Goal: Information Seeking & Learning: Learn about a topic

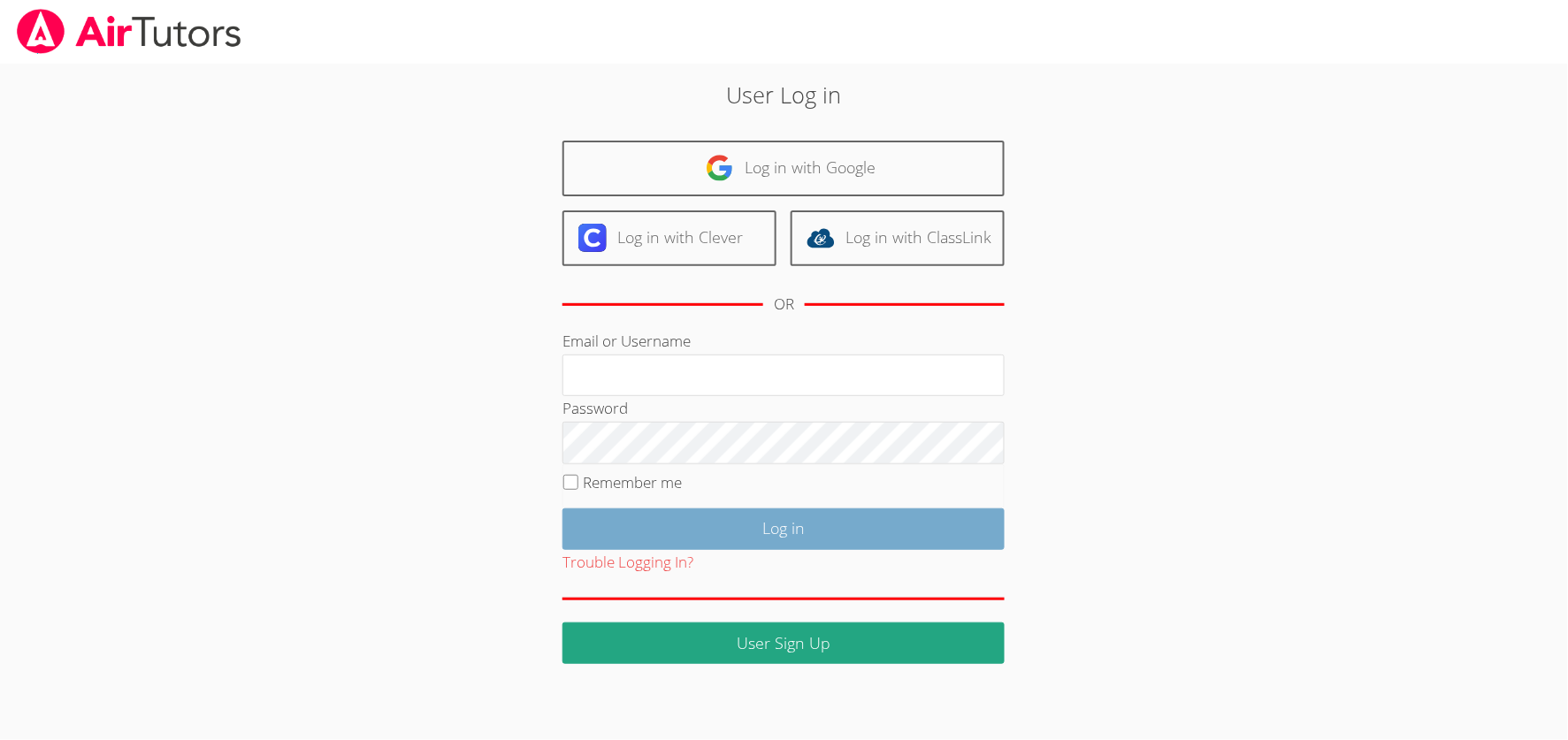
type input "kathyalves2020@gmail.com"
click at [753, 549] on input "Log in" at bounding box center [784, 528] width 442 height 41
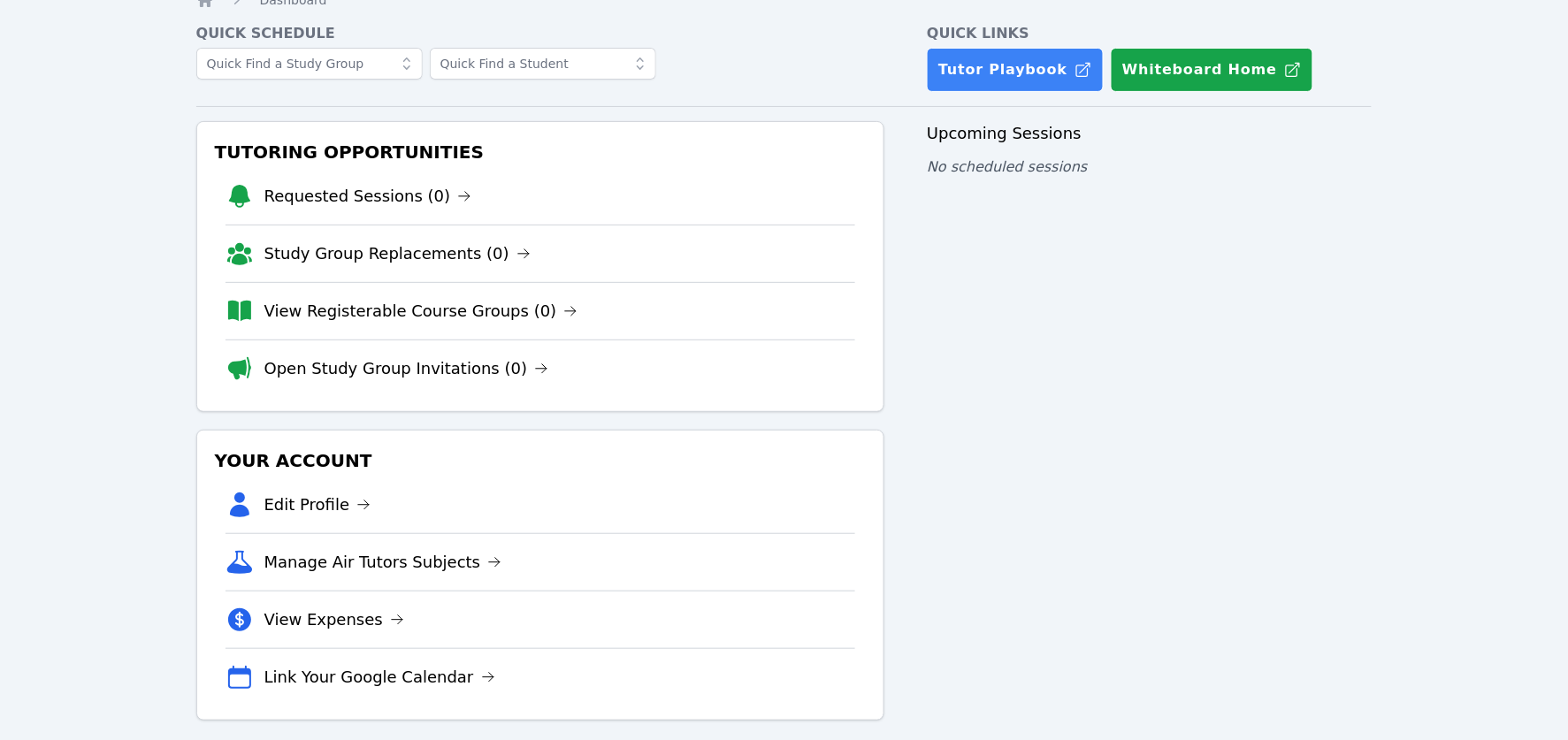
scroll to position [76, 0]
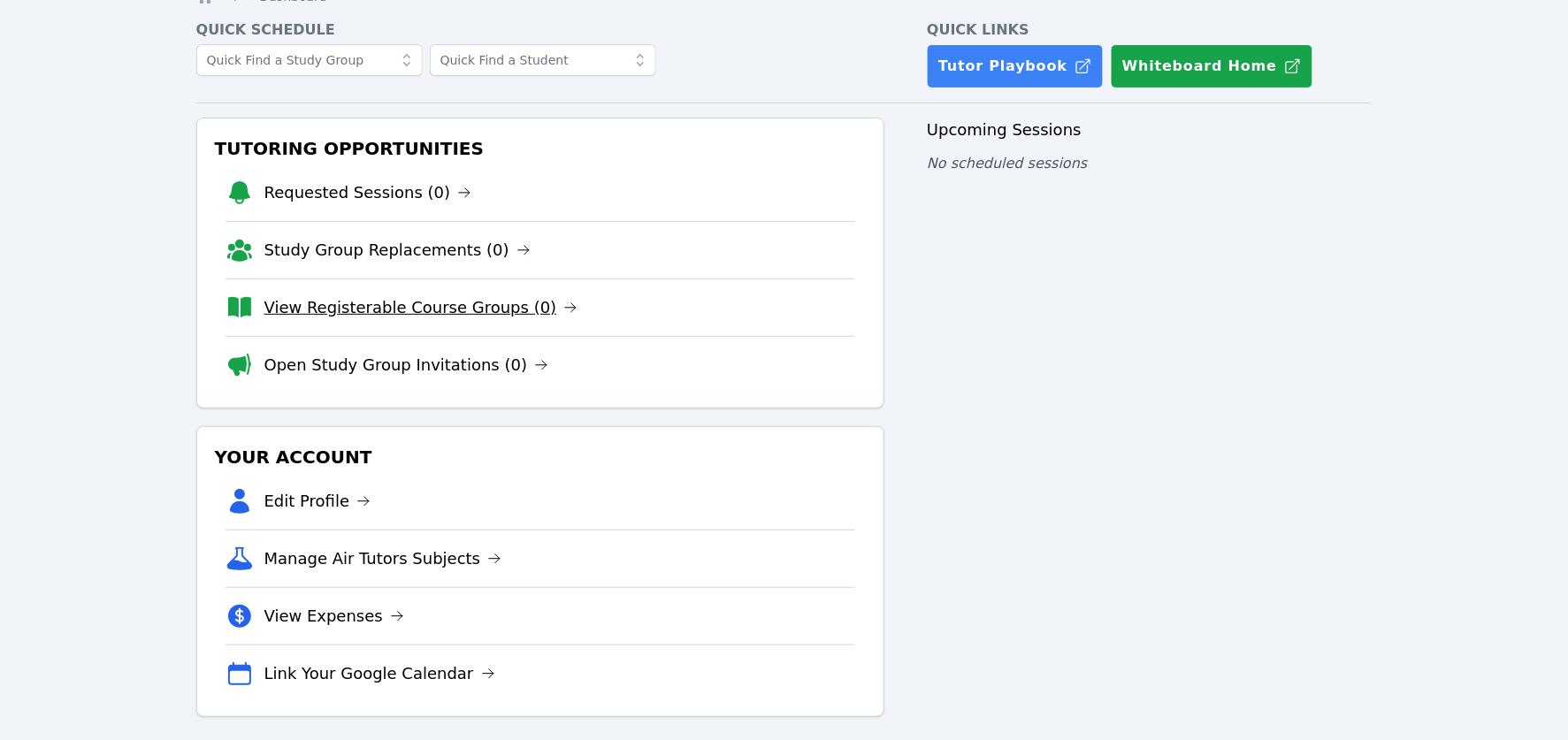
click at [544, 320] on link "View Registerable Course Groups (0)" at bounding box center [421, 307] width 314 height 25
